Goal: Information Seeking & Learning: Learn about a topic

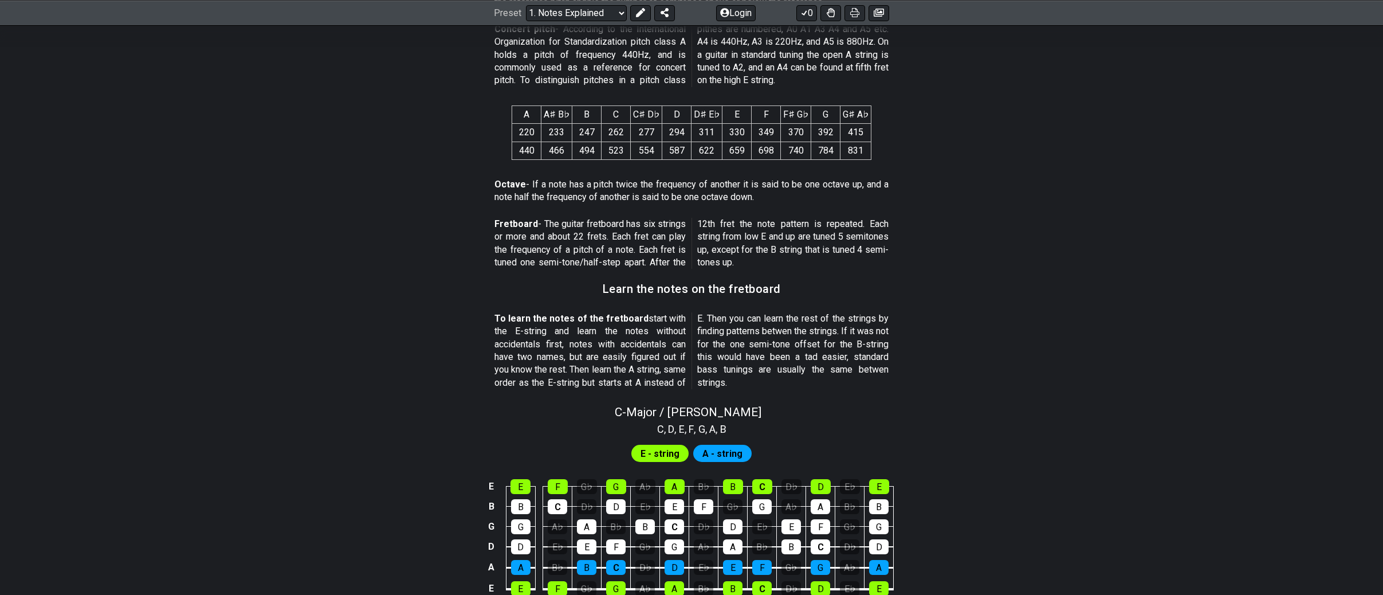
scroll to position [998, 0]
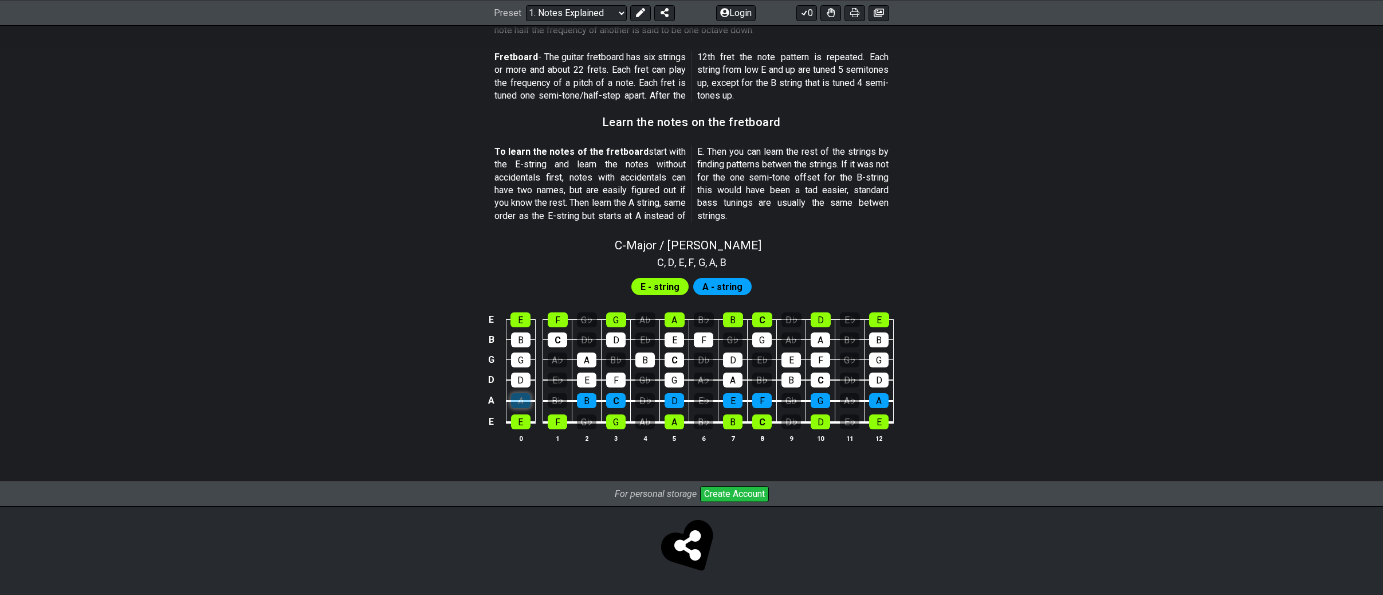
scroll to position [945, 0]
click at [521, 347] on tbody "E E F G♭ G A♭ A B♭ B C D♭ D E♭ E B B C D♭ D E♭ E F G♭ G A♭ A B♭ B G G A♭ A B♭ B…" at bounding box center [689, 367] width 409 height 135
click at [520, 400] on div "A" at bounding box center [520, 401] width 19 height 15
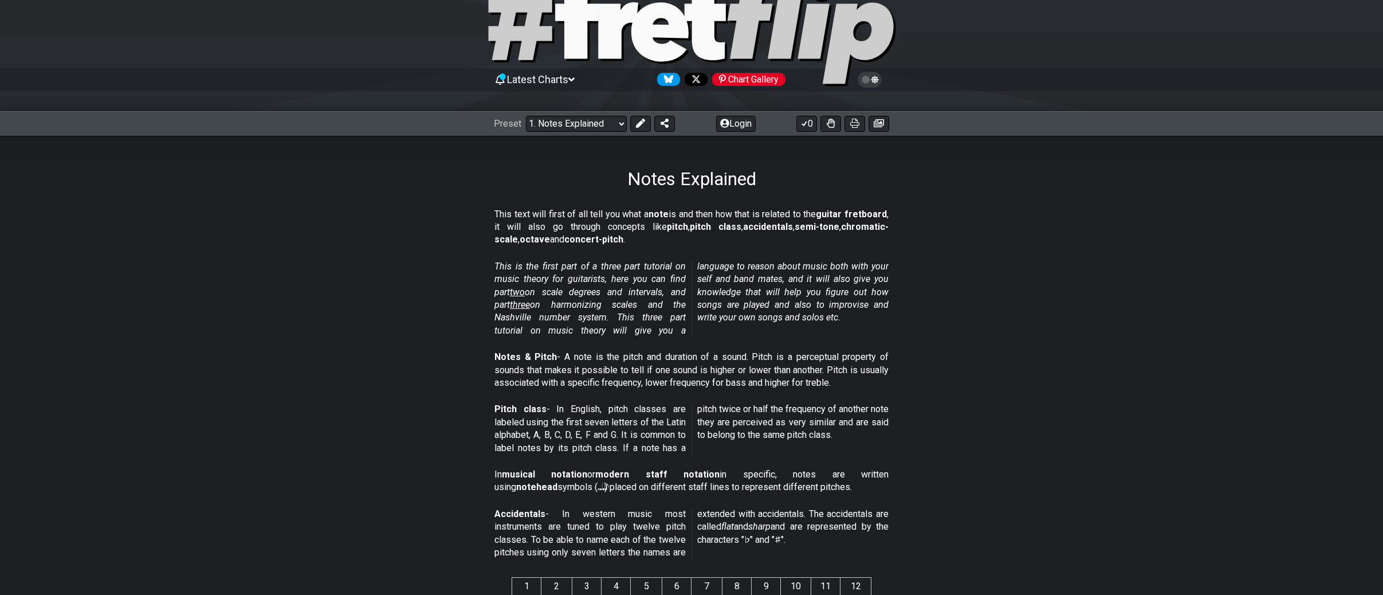
scroll to position [0, 0]
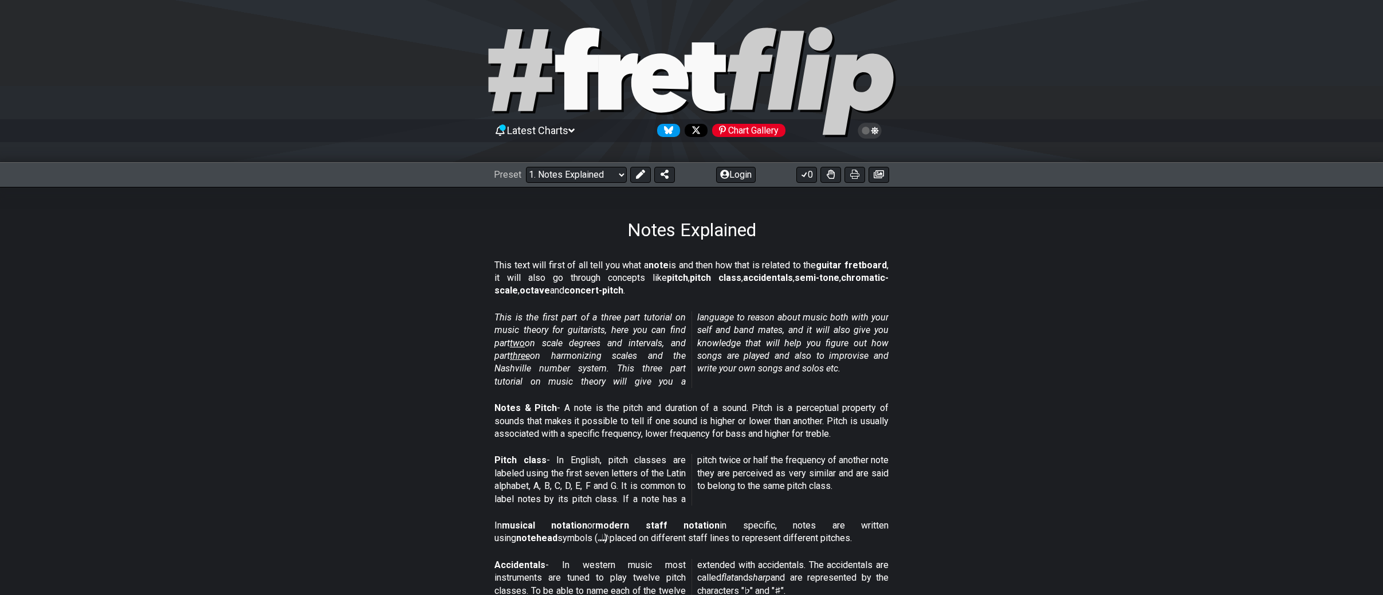
click at [616, 70] on icon at bounding box center [618, 81] width 40 height 56
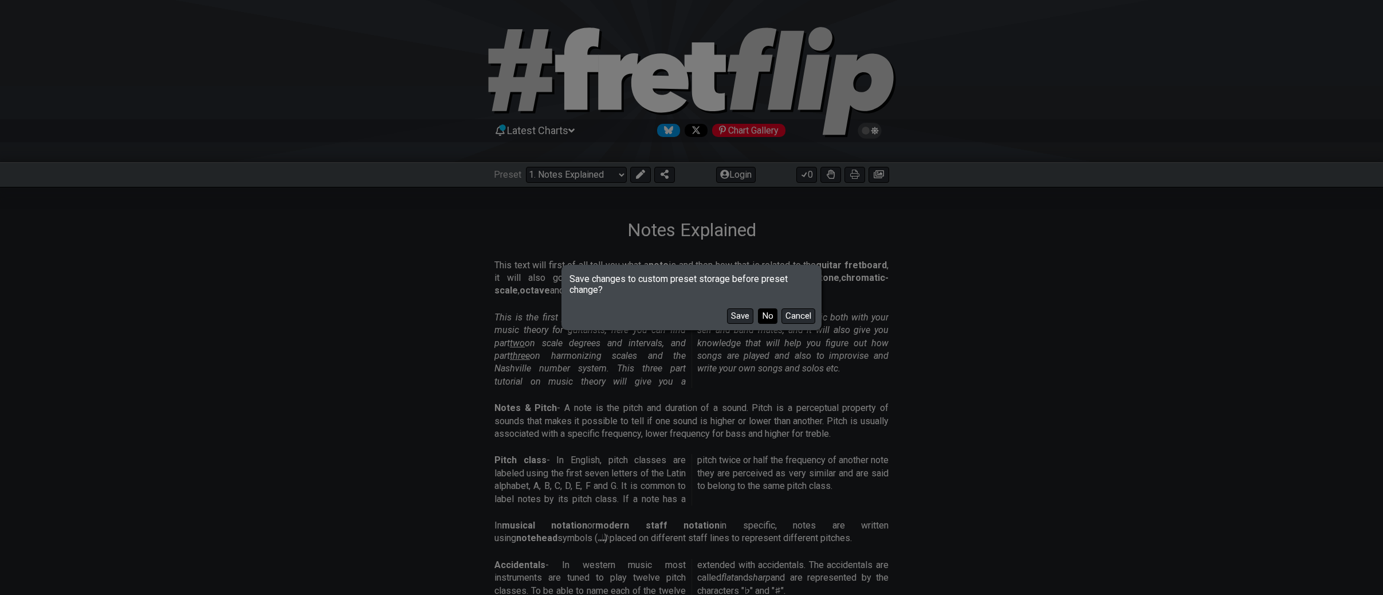
click at [768, 315] on button "No" at bounding box center [767, 315] width 19 height 15
select select "/welcome"
select select "C"
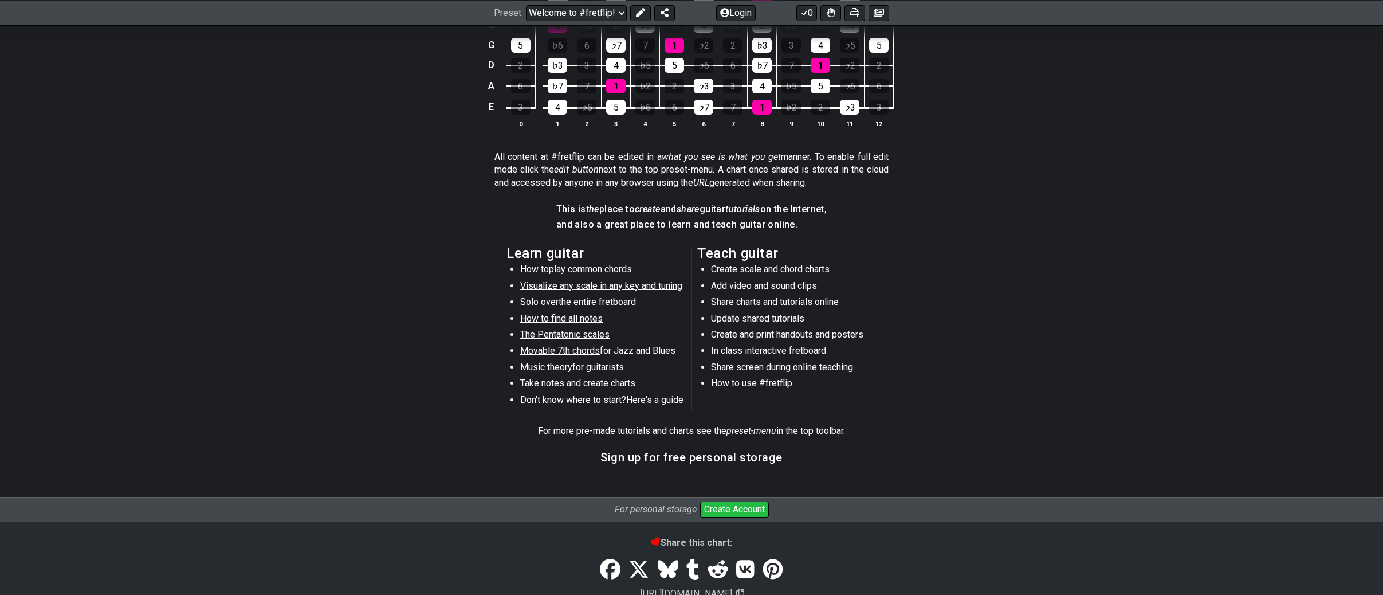
scroll to position [492, 0]
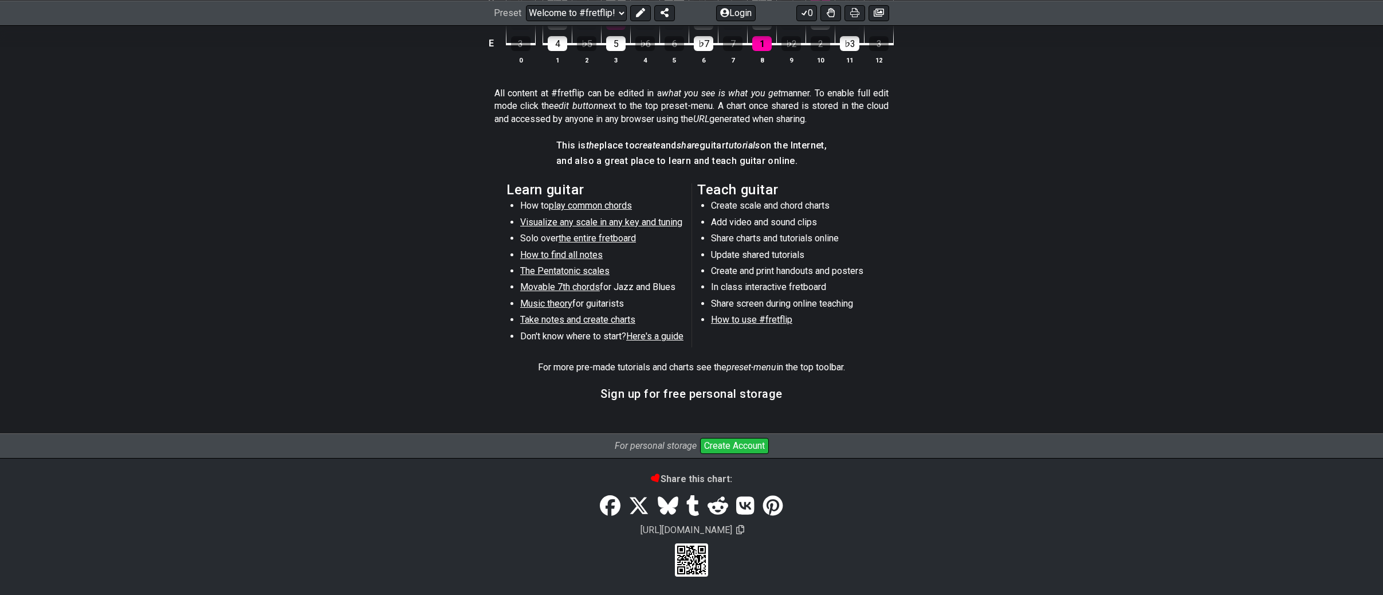
click at [612, 222] on span "Visualize any scale in any key and tuning" at bounding box center [601, 222] width 162 height 11
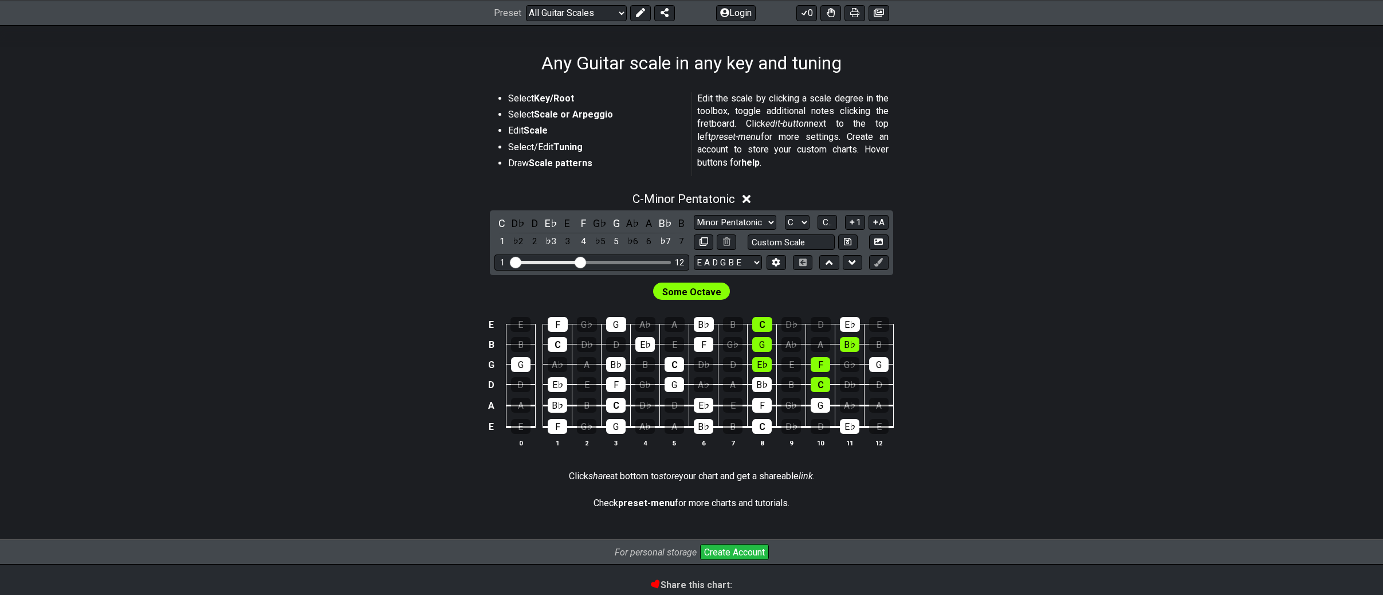
scroll to position [206, 0]
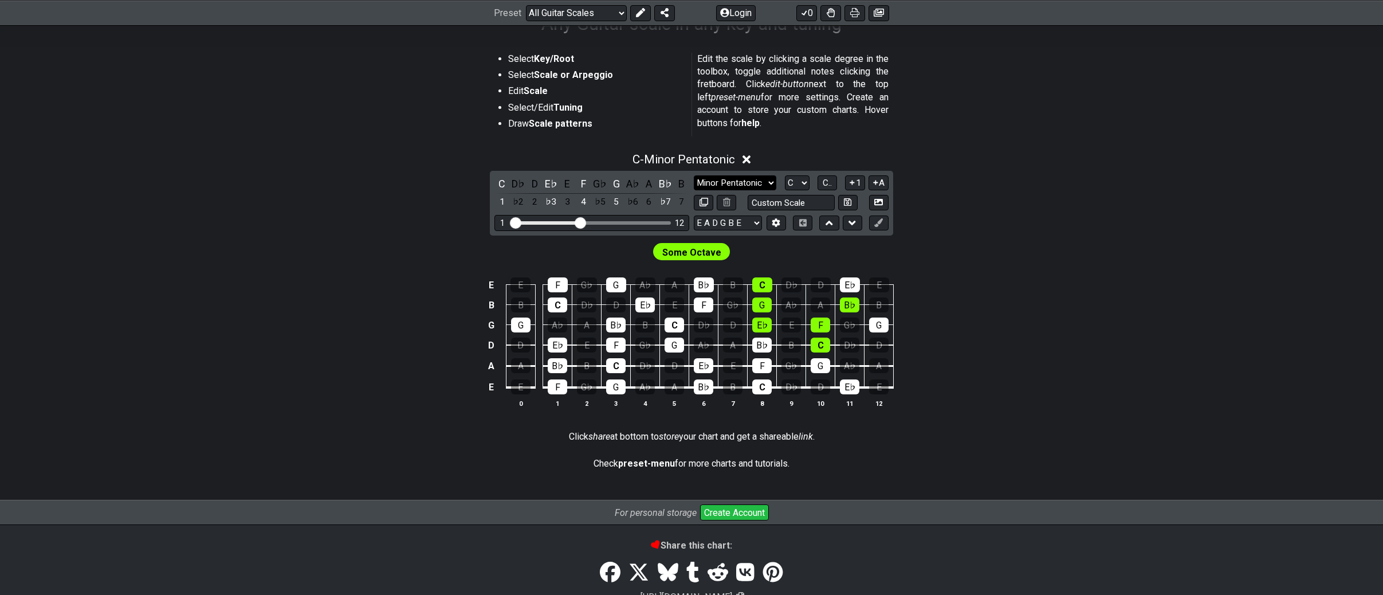
click at [772, 184] on select "Minor Pentatonic Root Minor Pentatonic Major Pentatonic Minor Blues Major Blues…" at bounding box center [735, 182] width 82 height 15
click at [650, 184] on div "A" at bounding box center [649, 183] width 15 height 15
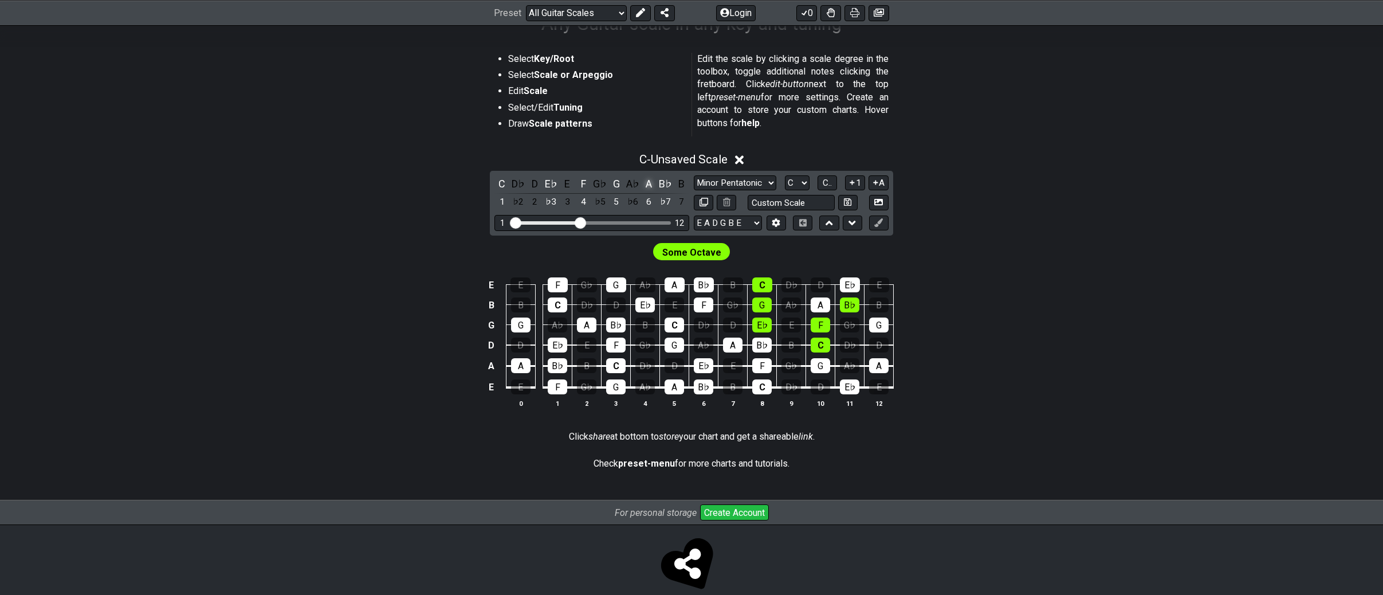
click at [652, 184] on div "A" at bounding box center [649, 183] width 15 height 15
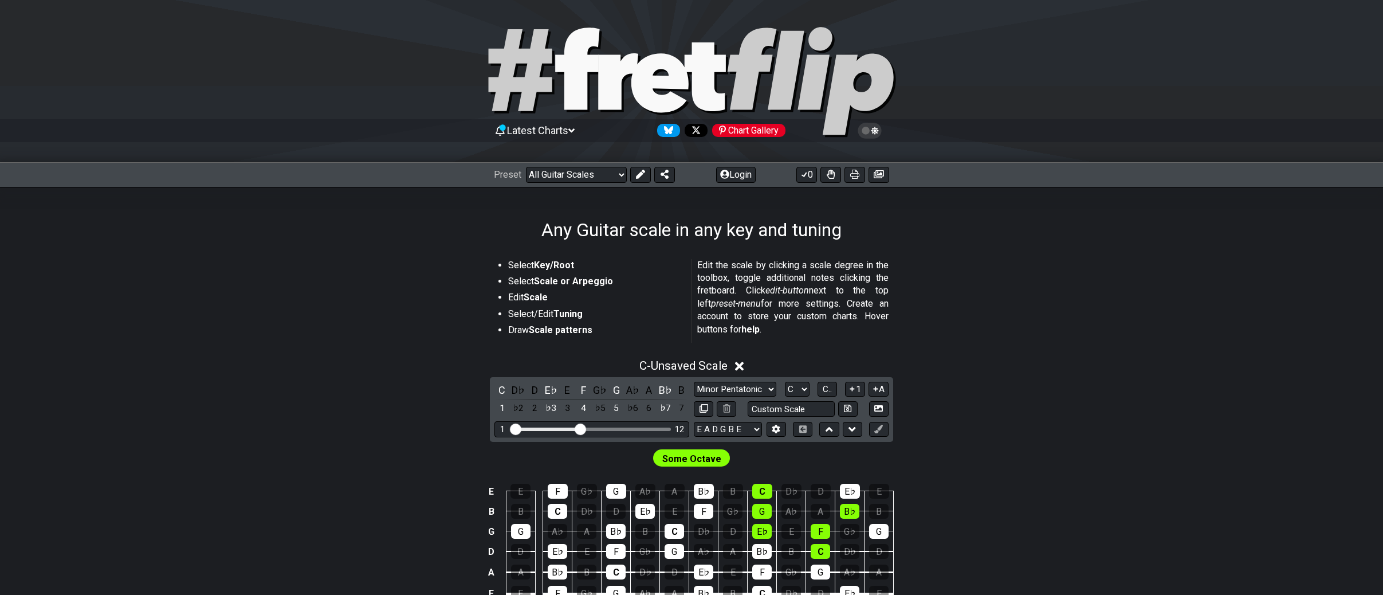
click at [557, 76] on icon at bounding box center [691, 82] width 412 height 115
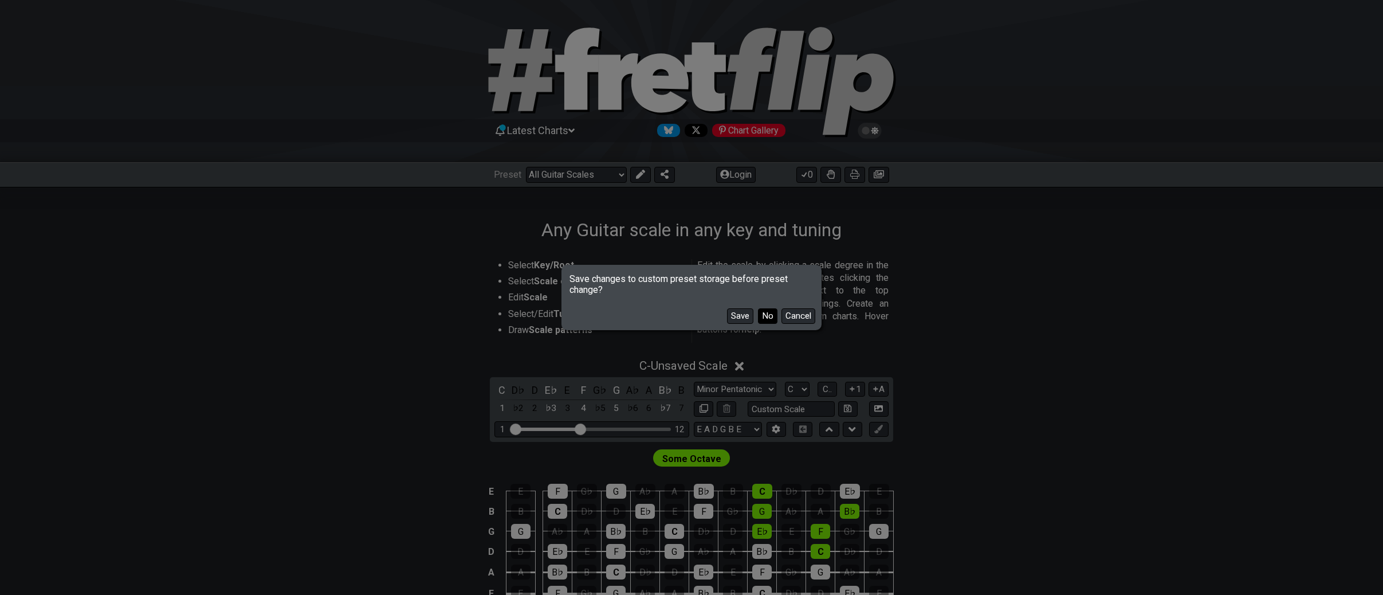
click at [764, 319] on button "No" at bounding box center [767, 315] width 19 height 15
select select "/welcome"
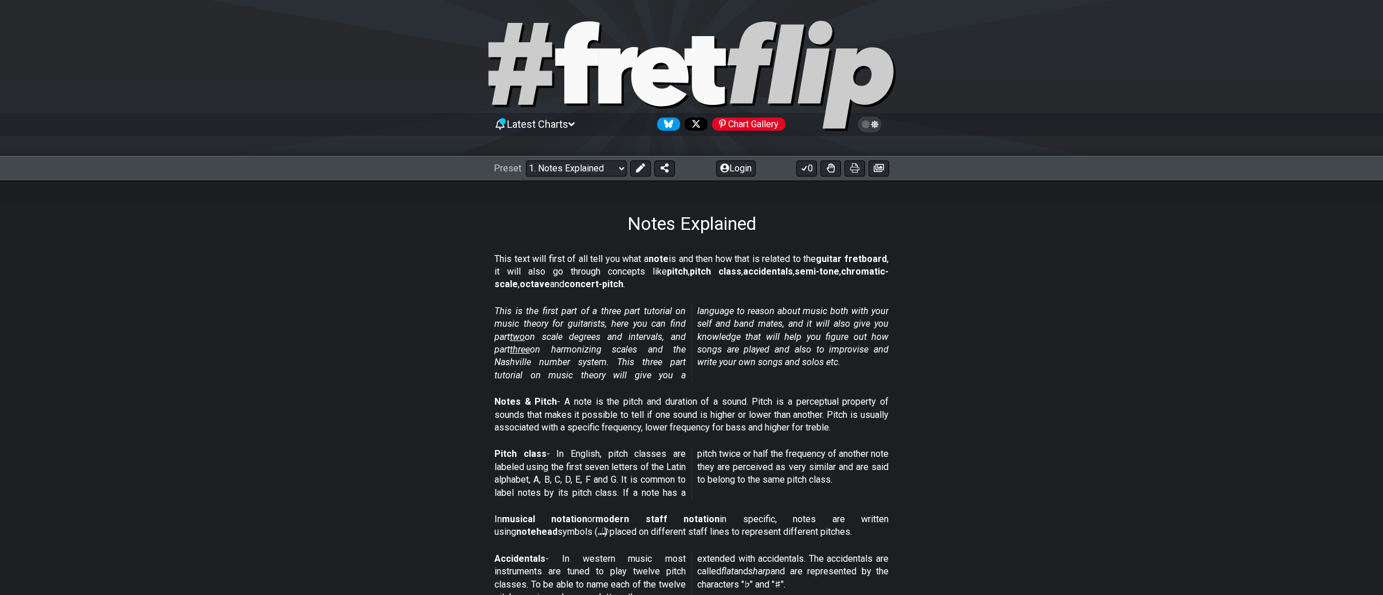
scroll to position [34, 0]
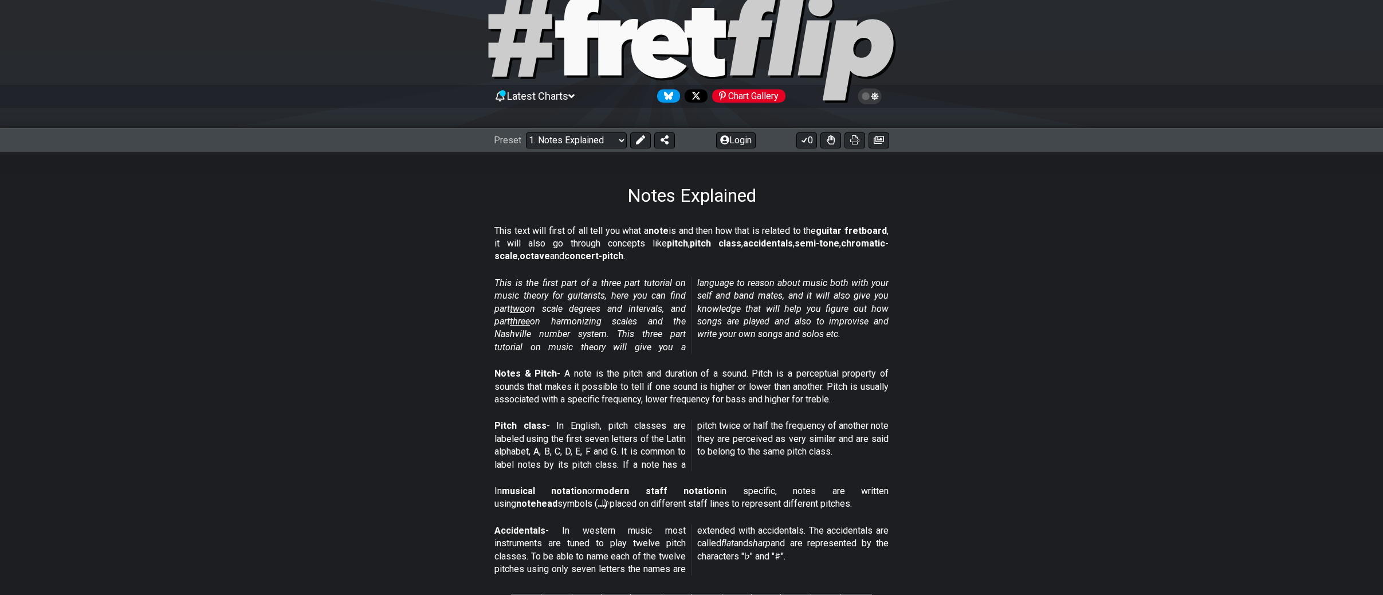
click at [525, 309] on span "two" at bounding box center [517, 308] width 15 height 11
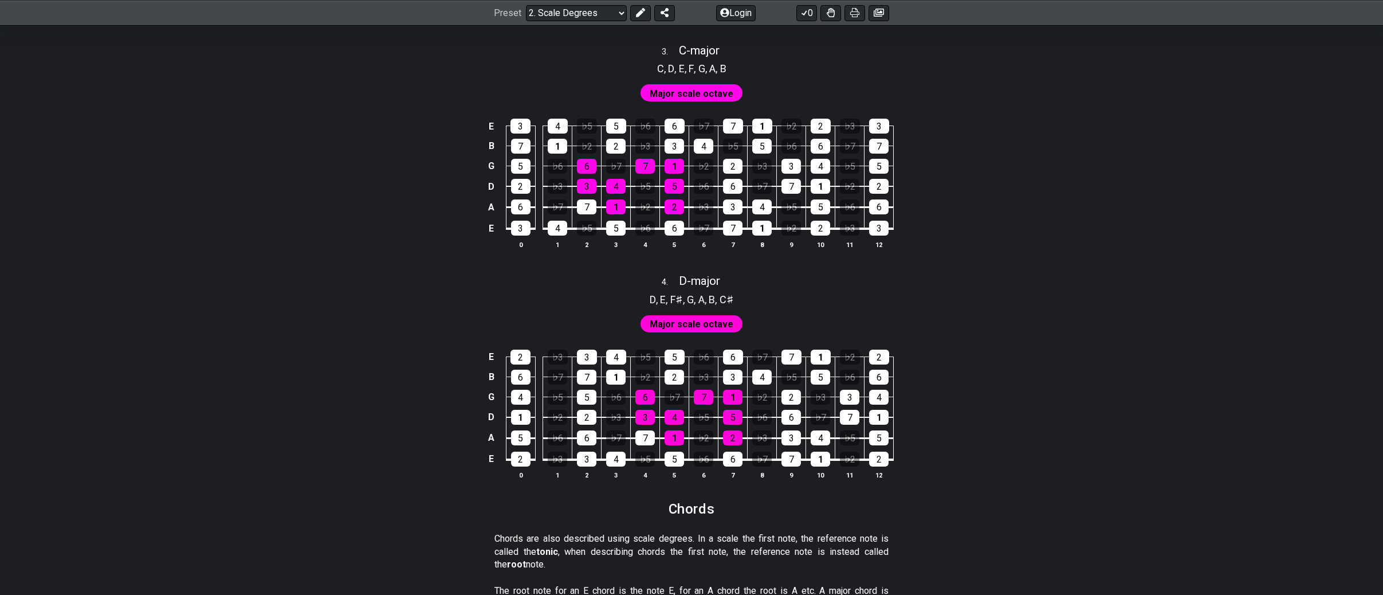
scroll to position [1412, 0]
click at [701, 323] on span "Major scale octave" at bounding box center [692, 325] width 84 height 17
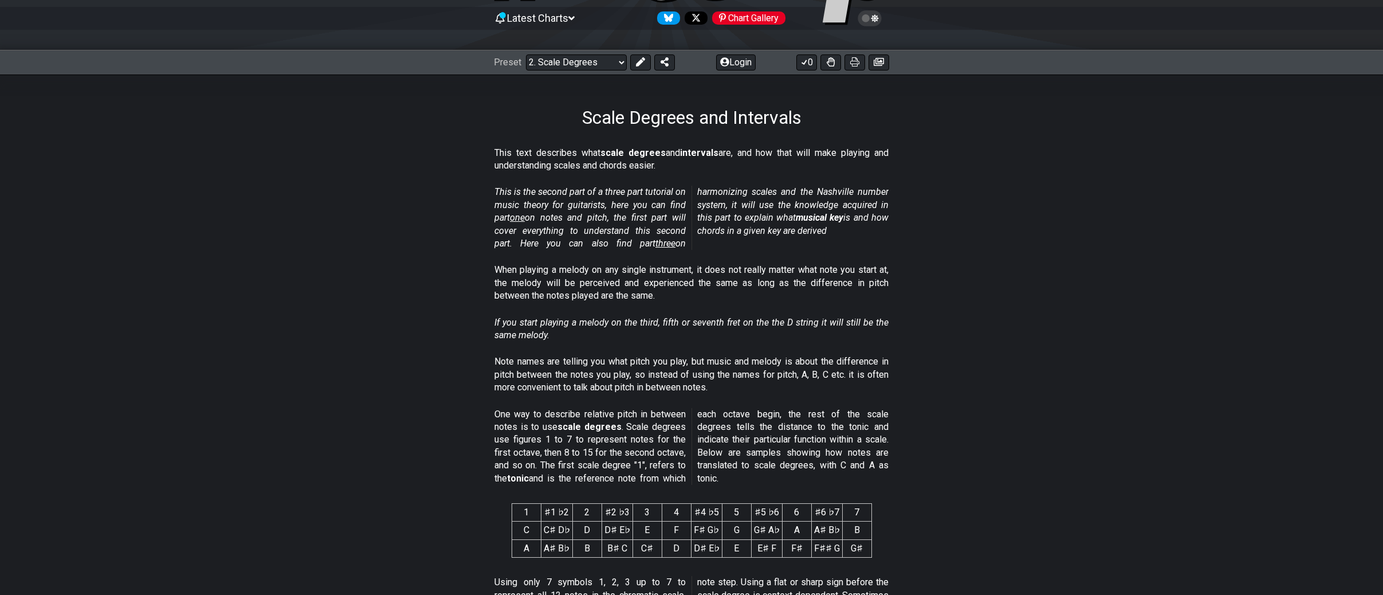
scroll to position [0, 0]
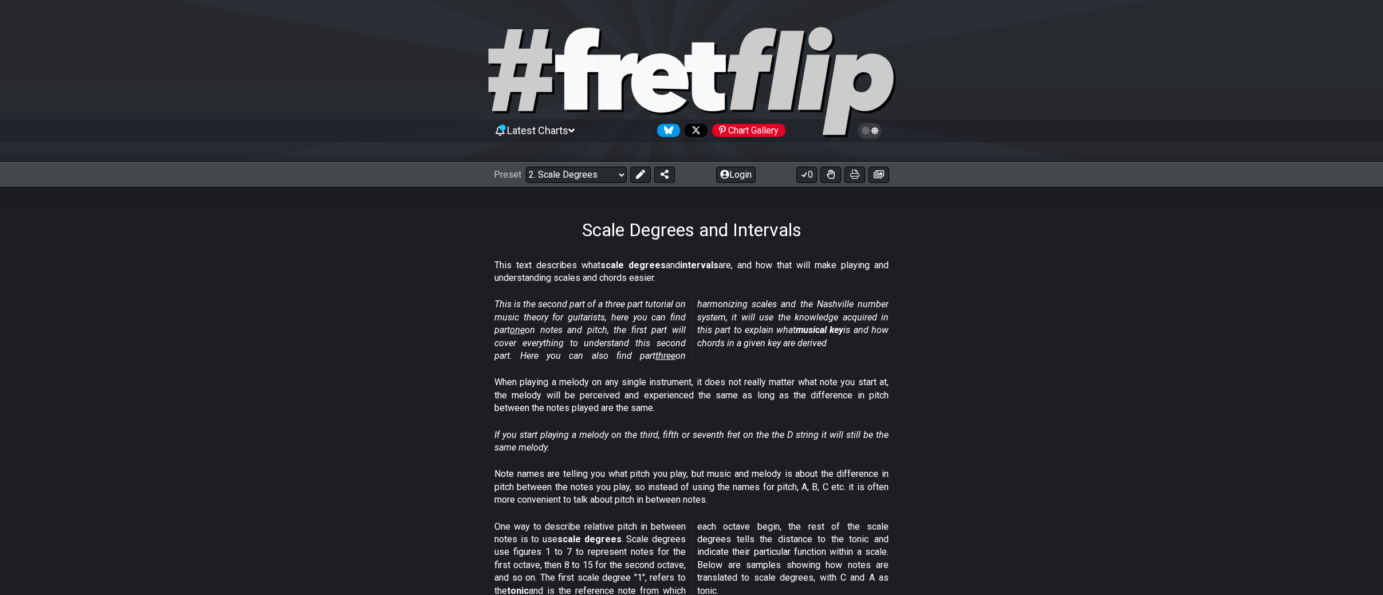
click at [655, 355] on span "three" at bounding box center [665, 355] width 20 height 11
select select "/harmonizing-scales"
